Goal: Check status: Check status

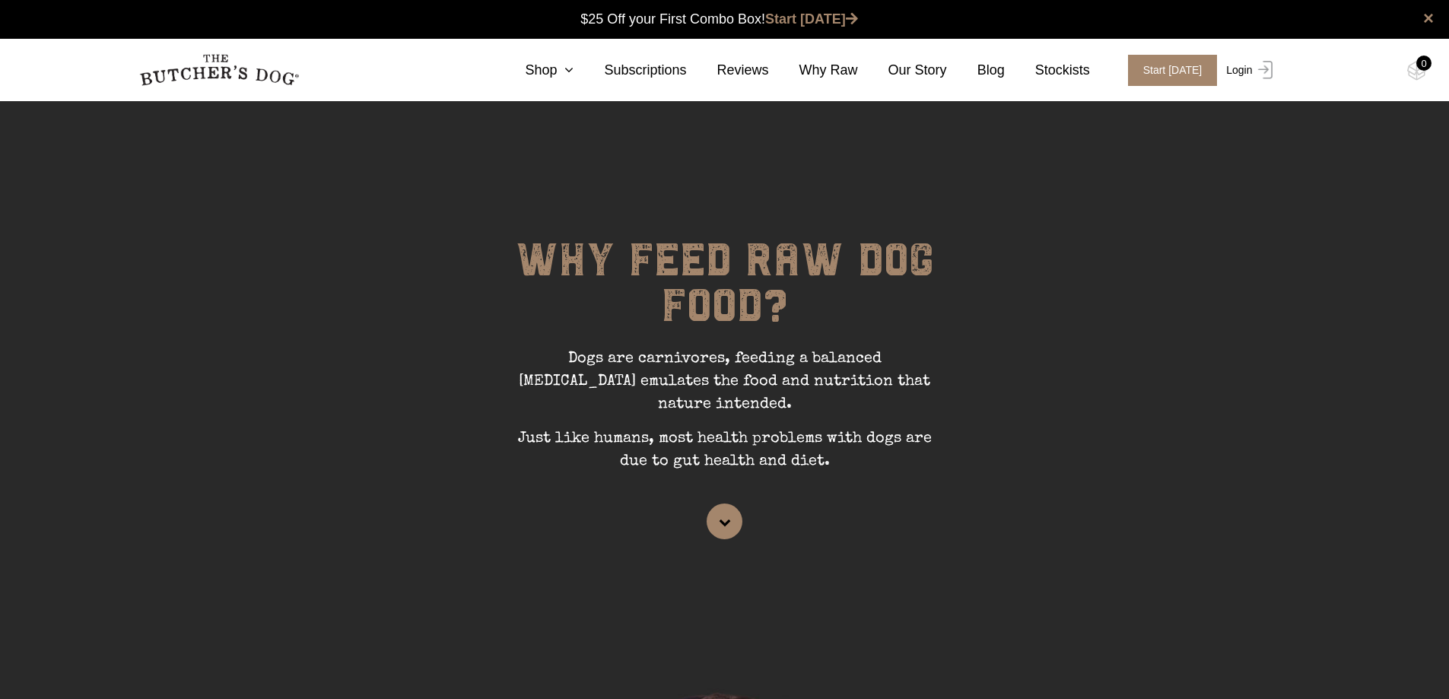
click at [1236, 72] on link "Login" at bounding box center [1247, 70] width 49 height 31
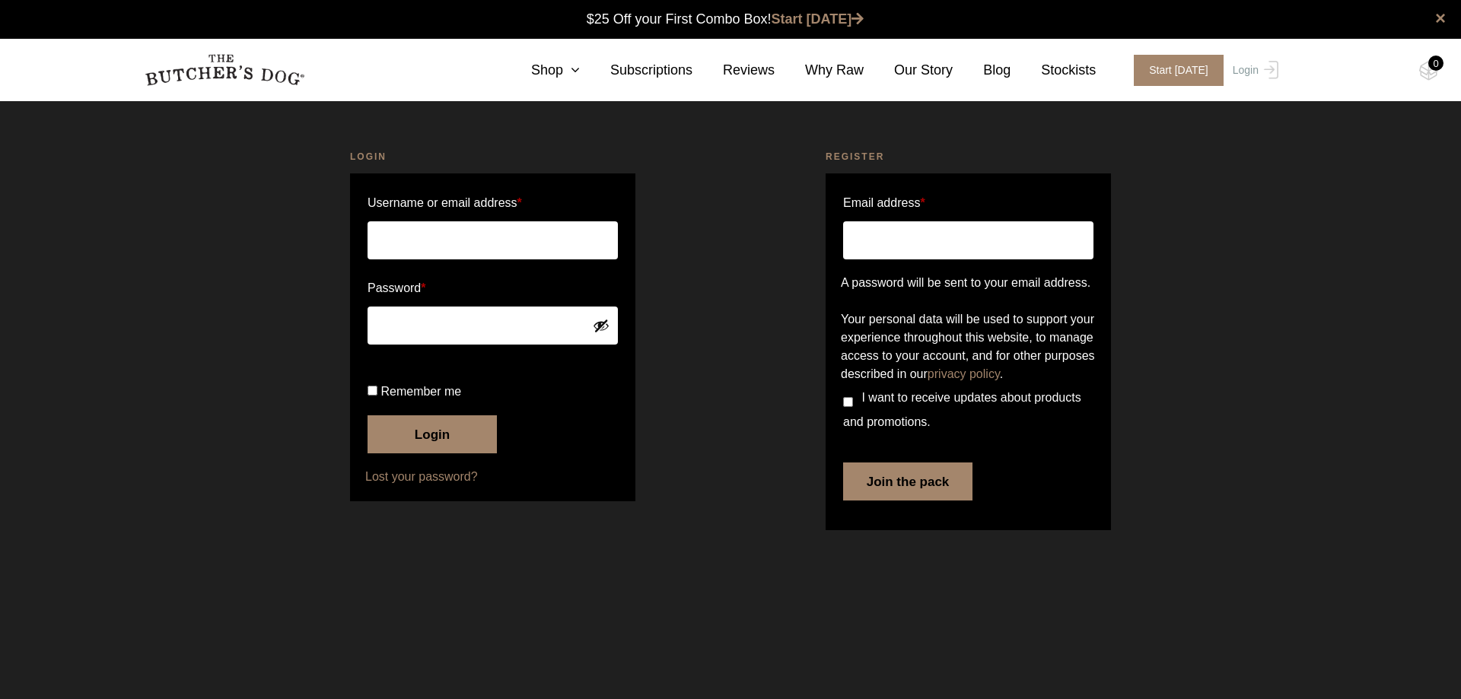
click at [418, 224] on input "Username or email address *" at bounding box center [493, 240] width 250 height 38
type input "belder@internode.on.net"
click at [368, 415] on button "Login" at bounding box center [432, 434] width 129 height 38
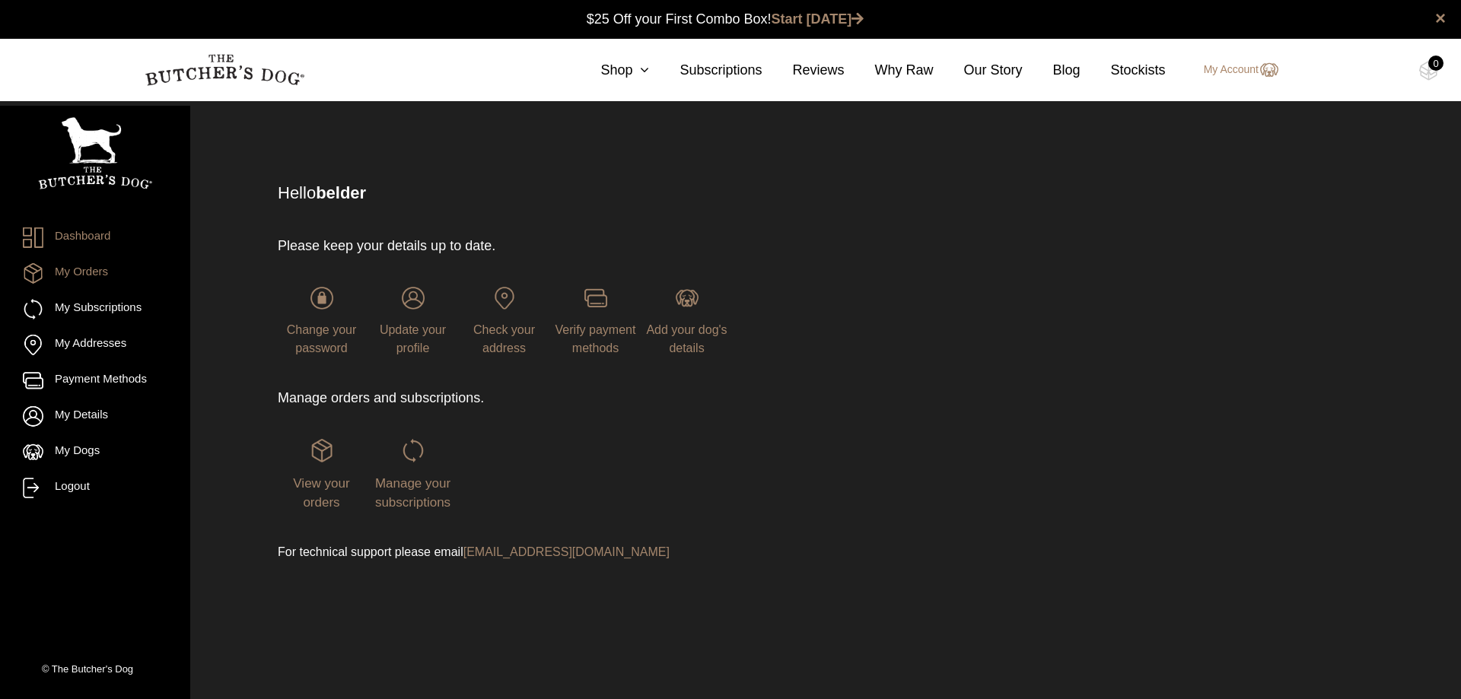
click at [97, 269] on link "My Orders" at bounding box center [95, 273] width 145 height 21
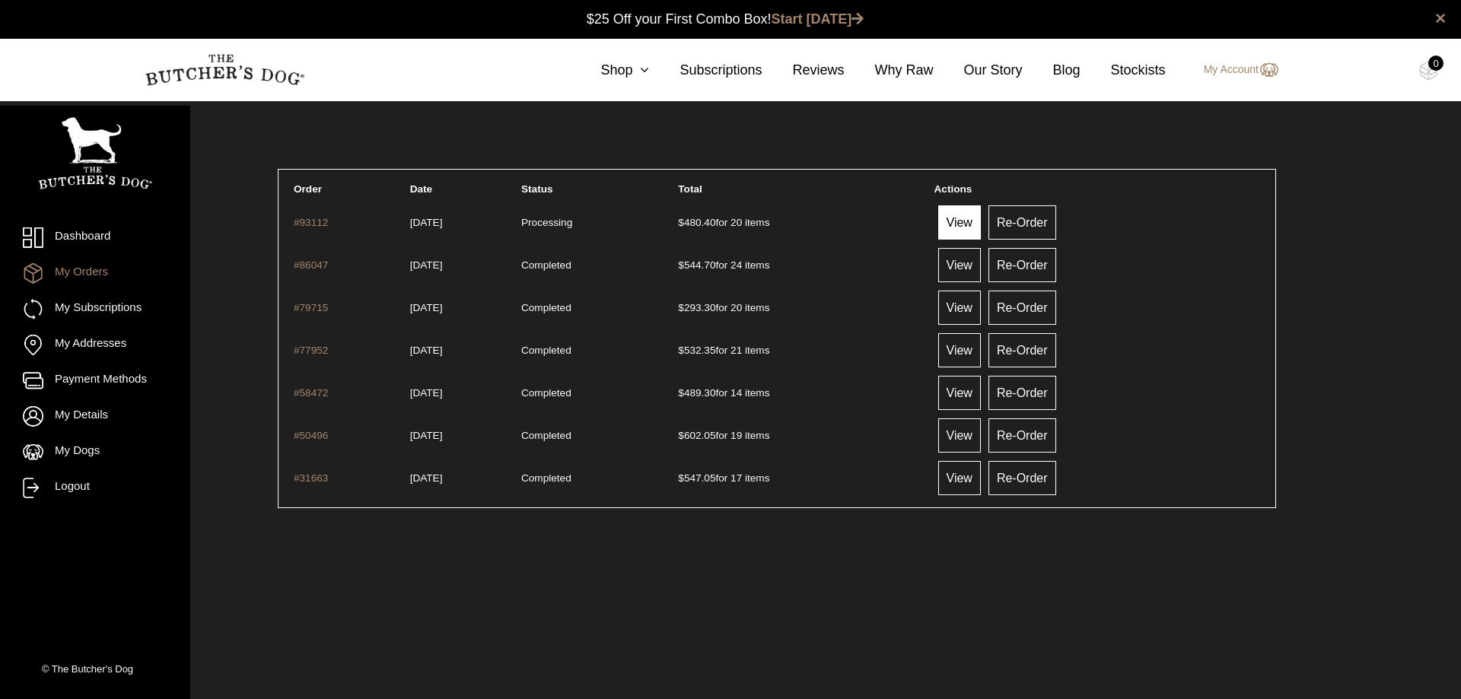
click at [970, 217] on link "View" at bounding box center [959, 222] width 43 height 34
click at [1231, 68] on link "My Account" at bounding box center [1233, 70] width 90 height 18
